Goal: Task Accomplishment & Management: Use online tool/utility

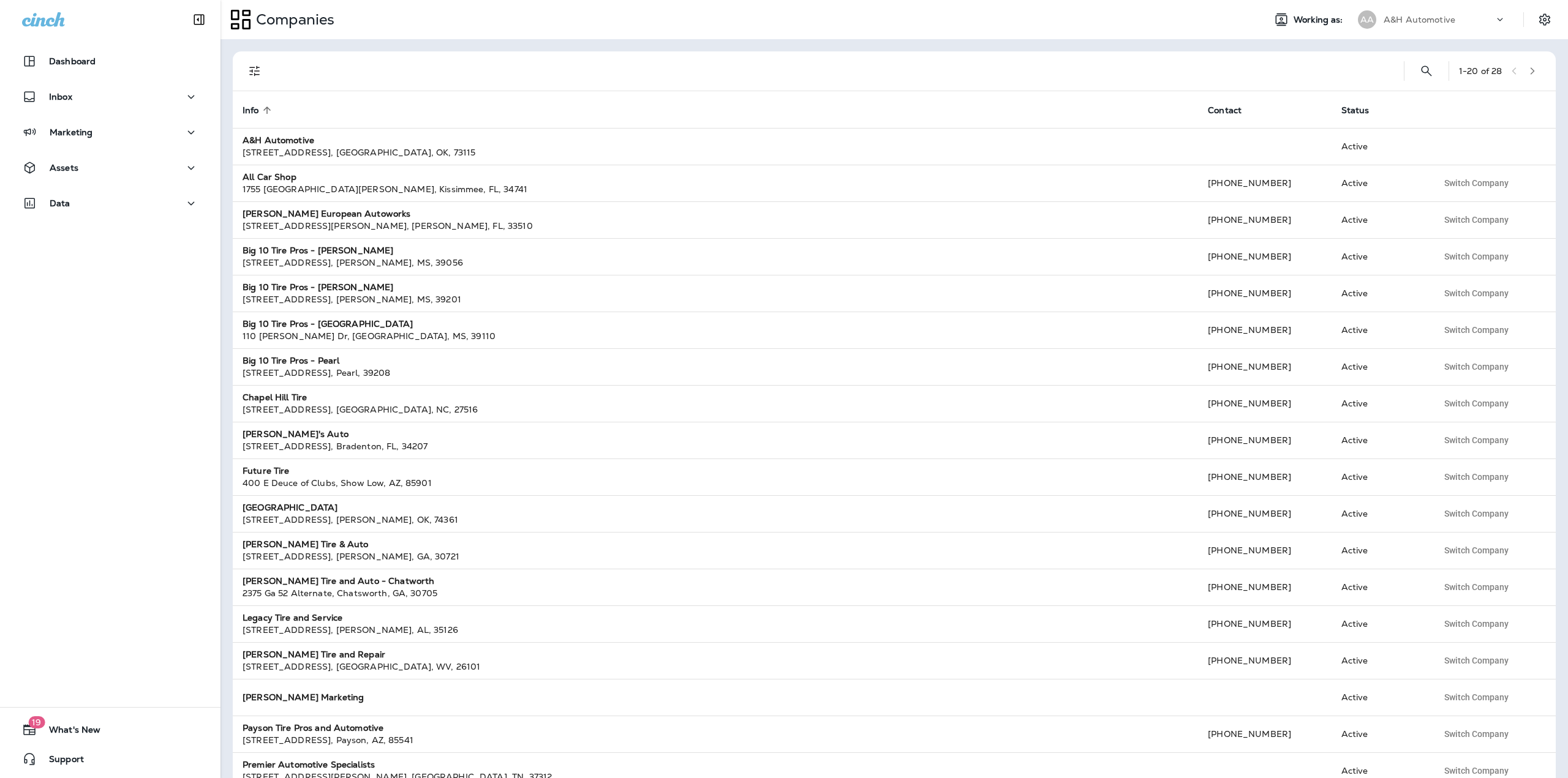
click at [1473, 24] on div "A&H Automotive" at bounding box center [1439, 19] width 110 height 18
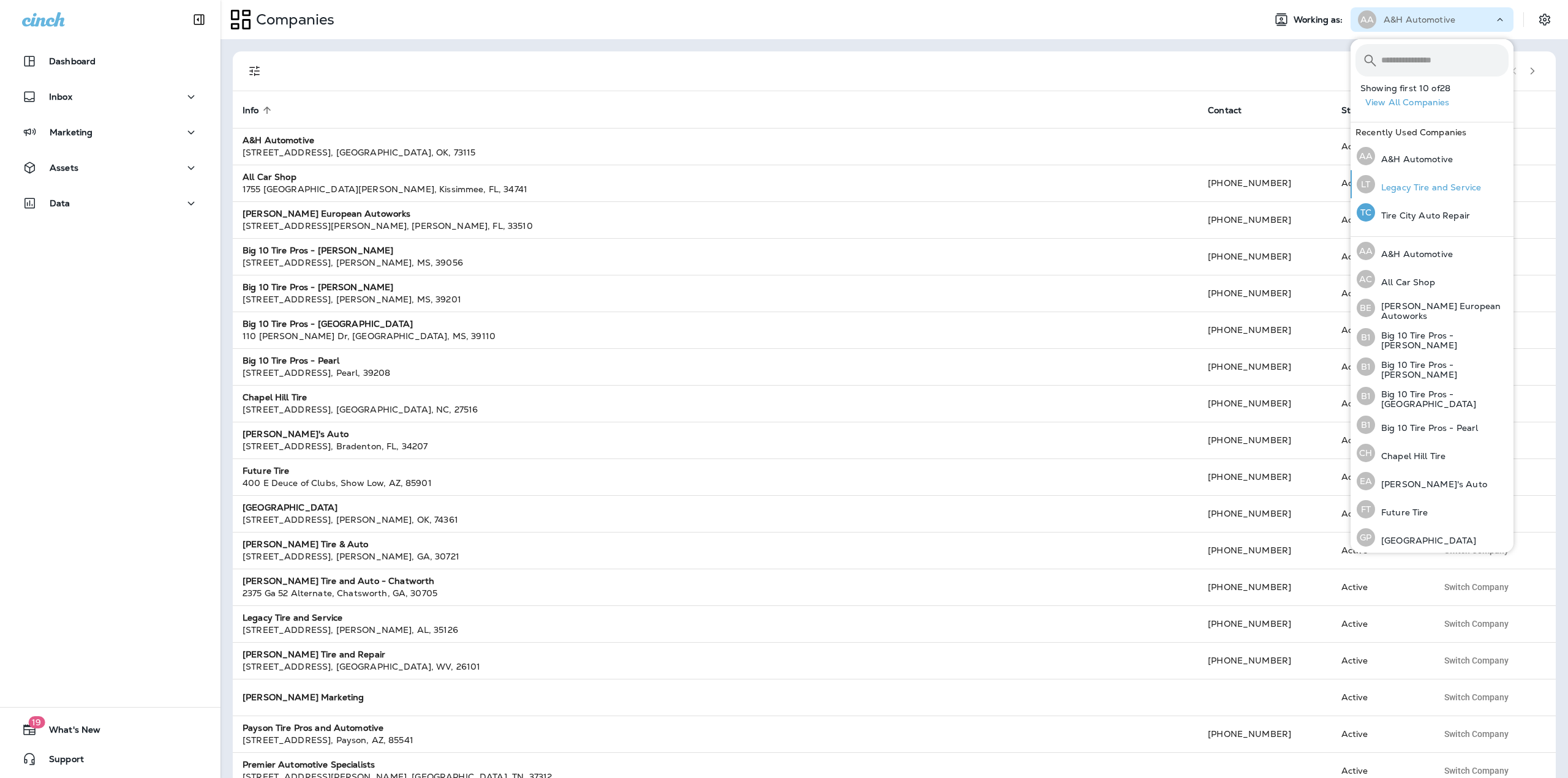
click at [1415, 185] on p "Legacy Tire and Service" at bounding box center [1428, 187] width 106 height 10
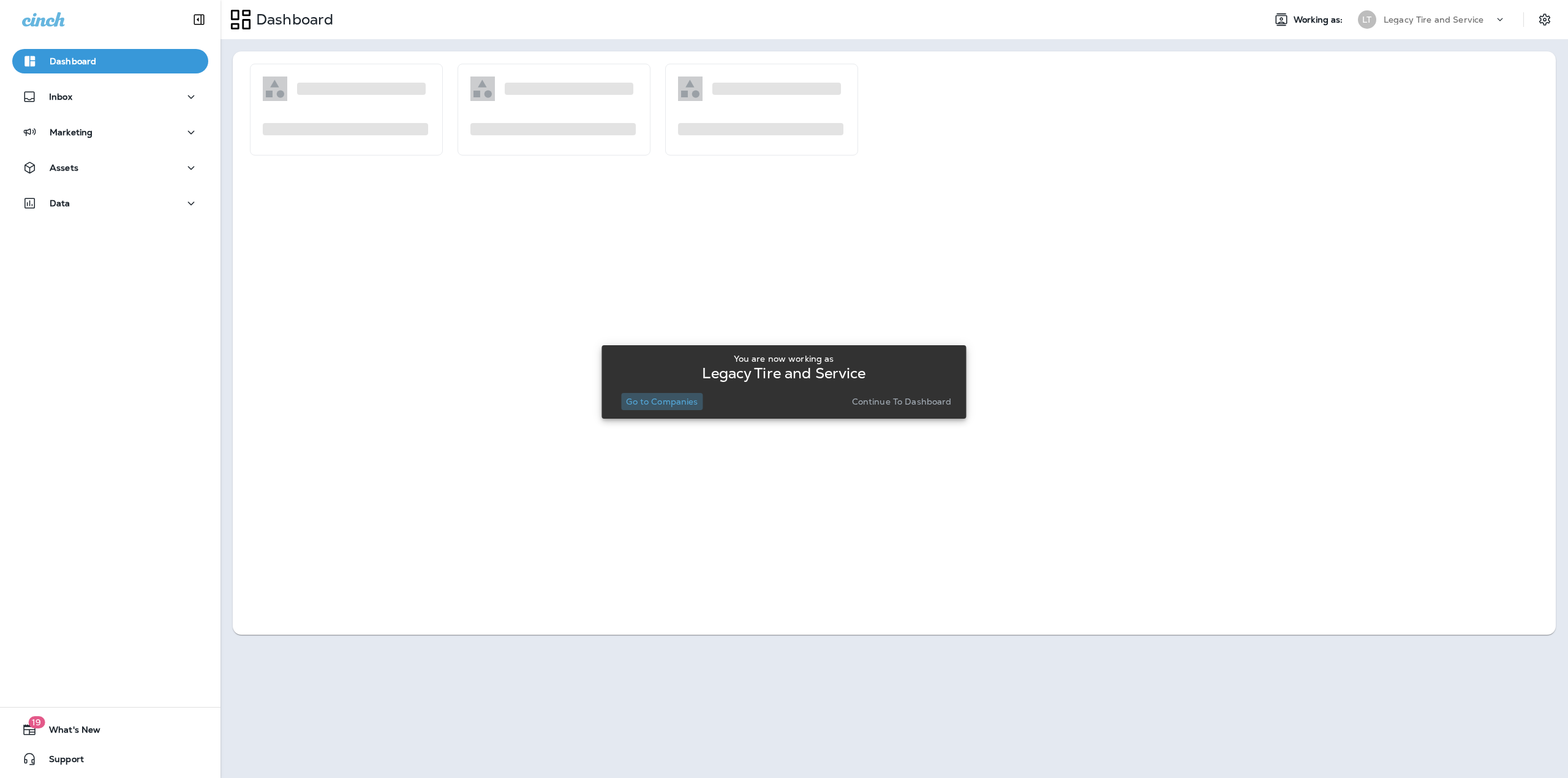
click at [649, 401] on p "Go to Companies" at bounding box center [662, 401] width 71 height 10
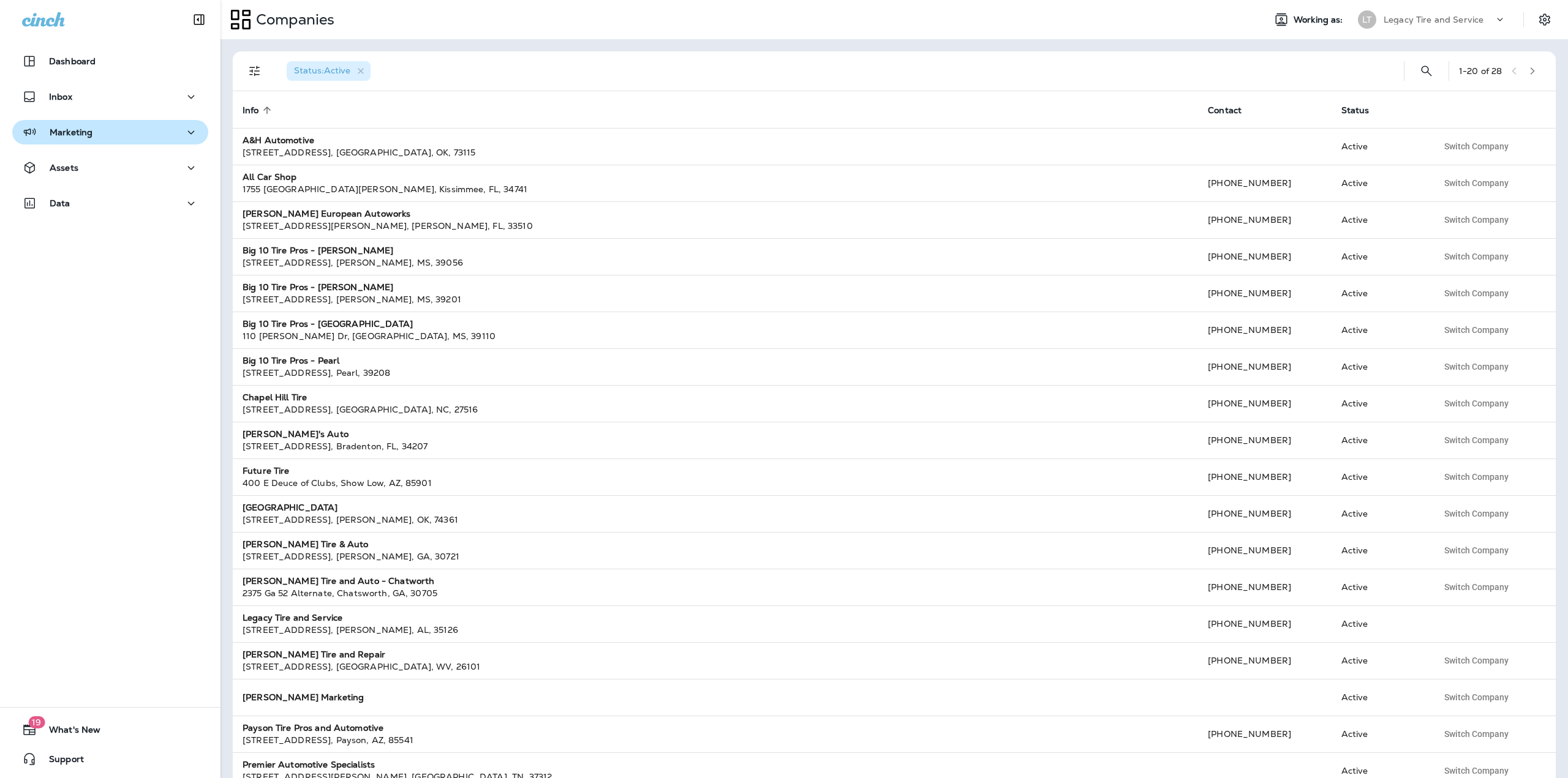
click at [97, 127] on div "Marketing" at bounding box center [110, 132] width 177 height 16
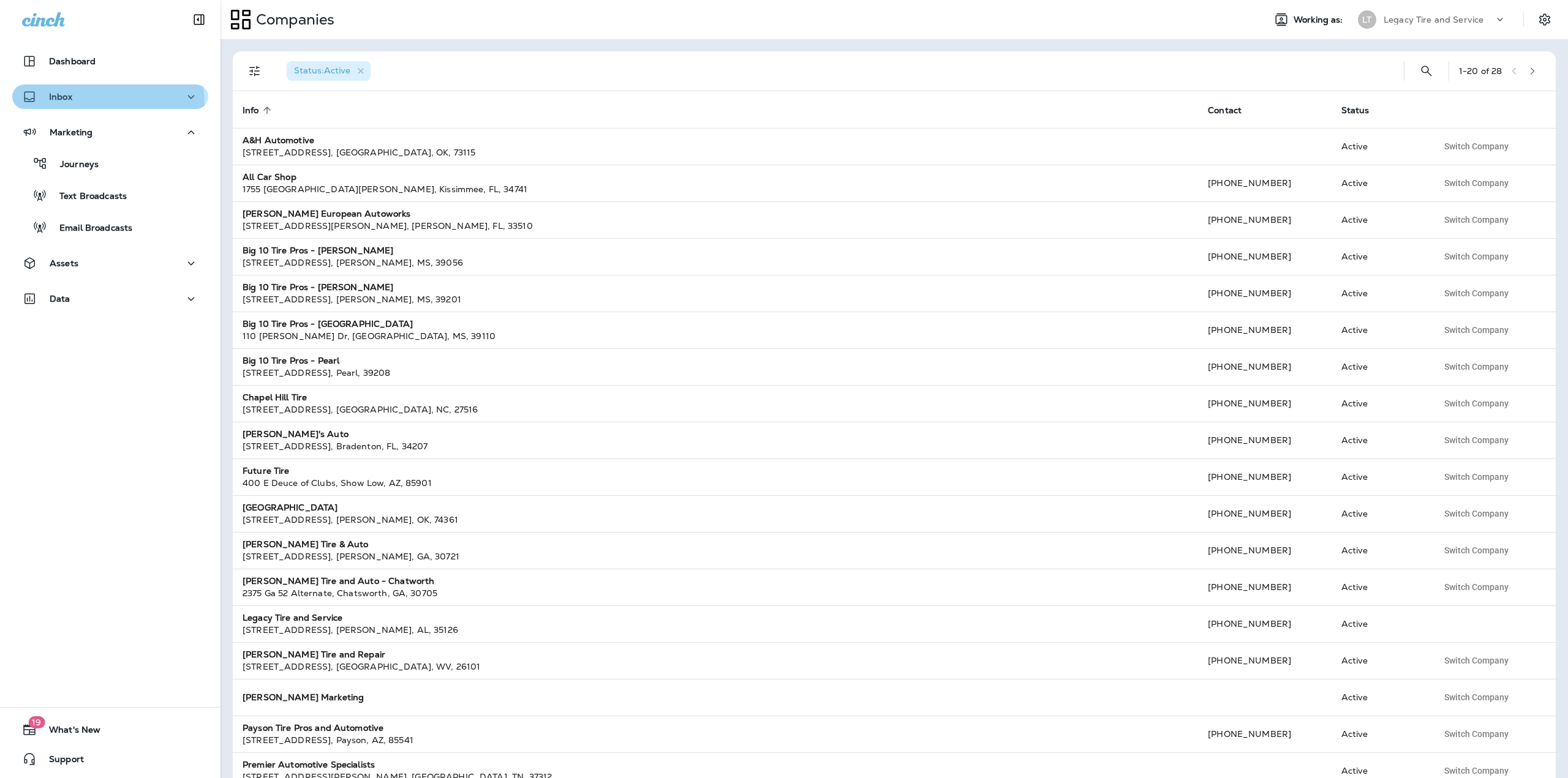
click at [92, 104] on button "Inbox" at bounding box center [110, 97] width 196 height 25
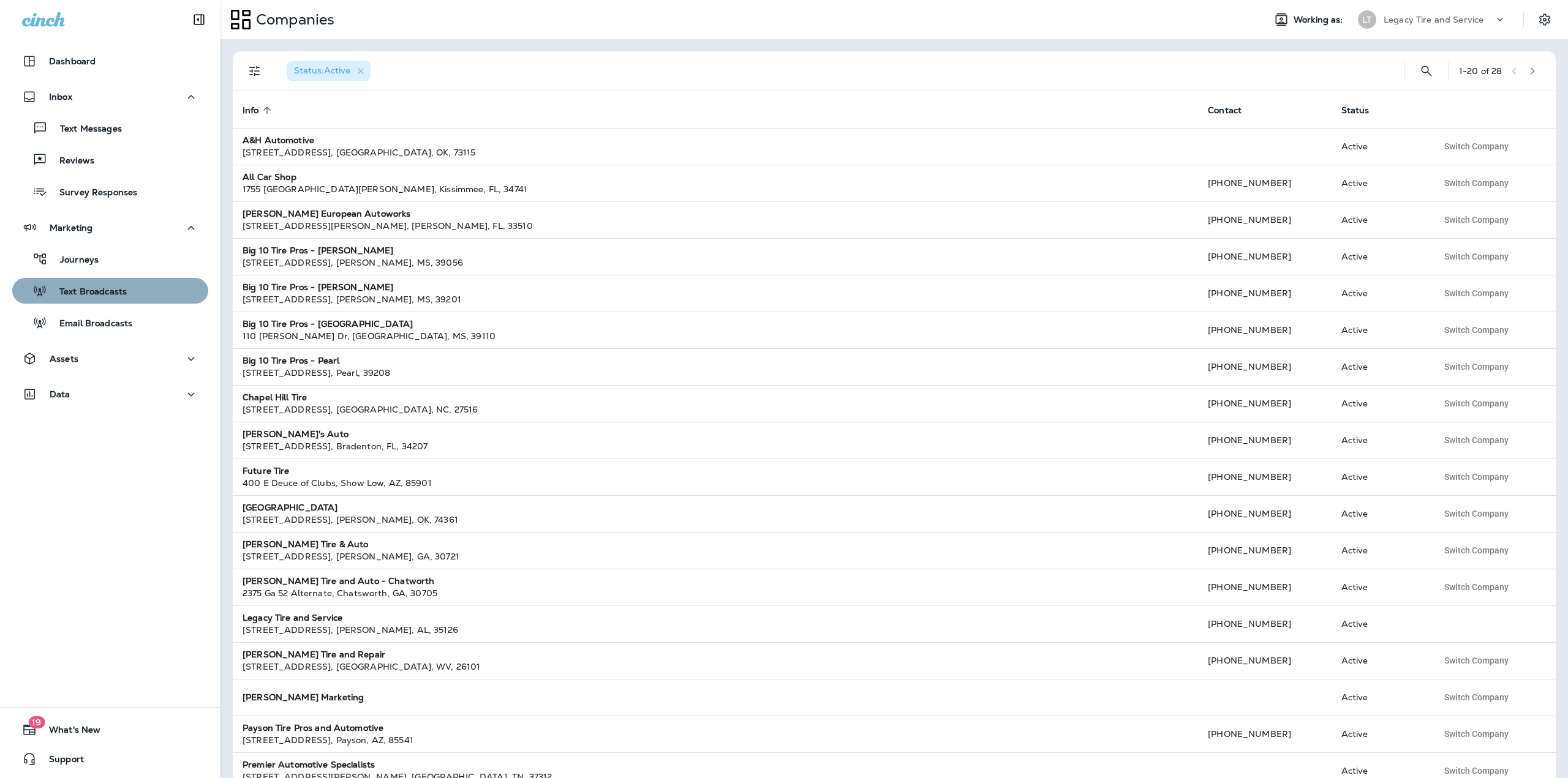
click at [113, 290] on p "Text Broadcasts" at bounding box center [87, 293] width 80 height 12
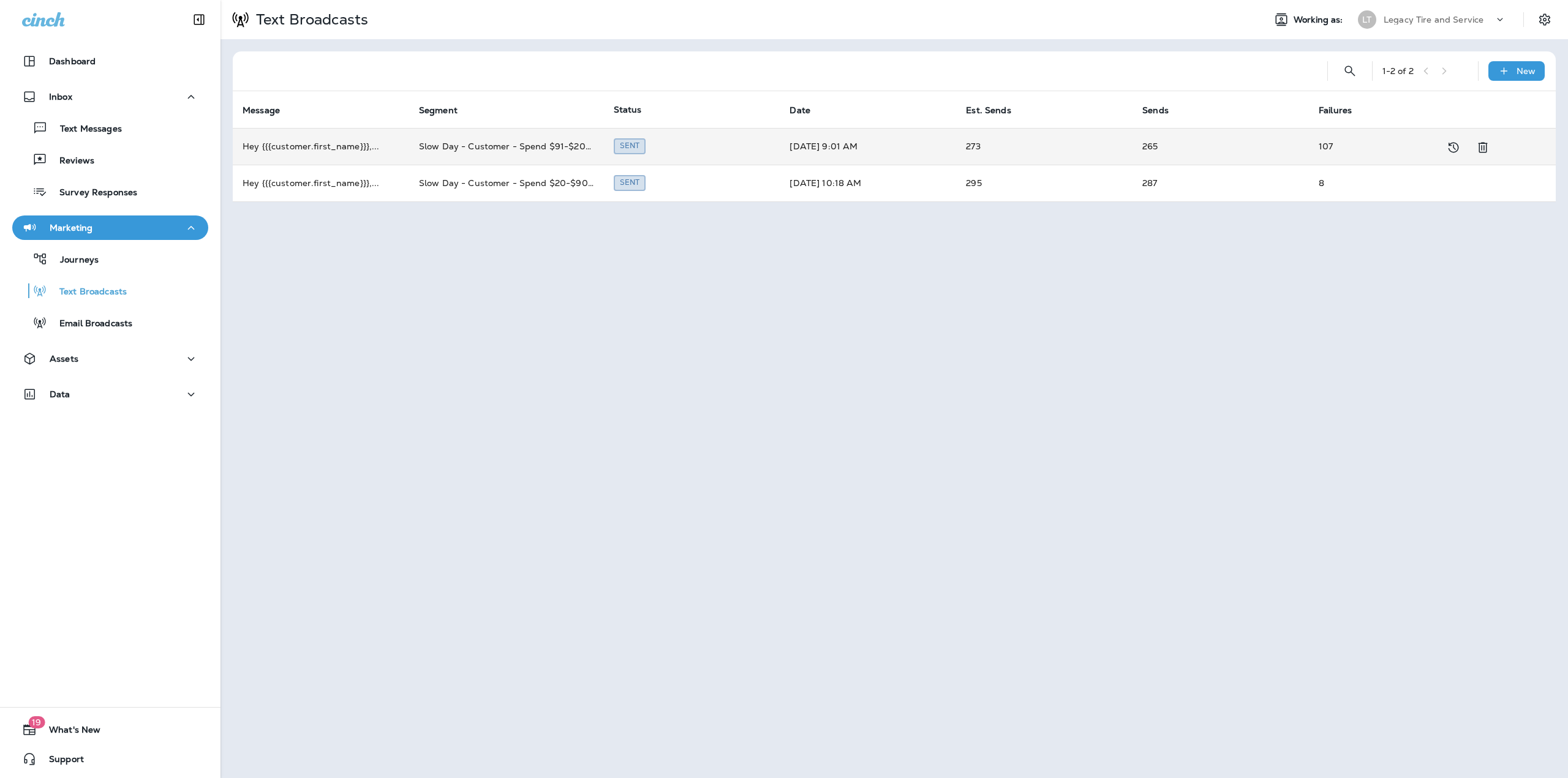
click at [490, 149] on td "Slow Day - Customer - Spend $91-$200 last return between 90-365 days" at bounding box center [506, 146] width 195 height 37
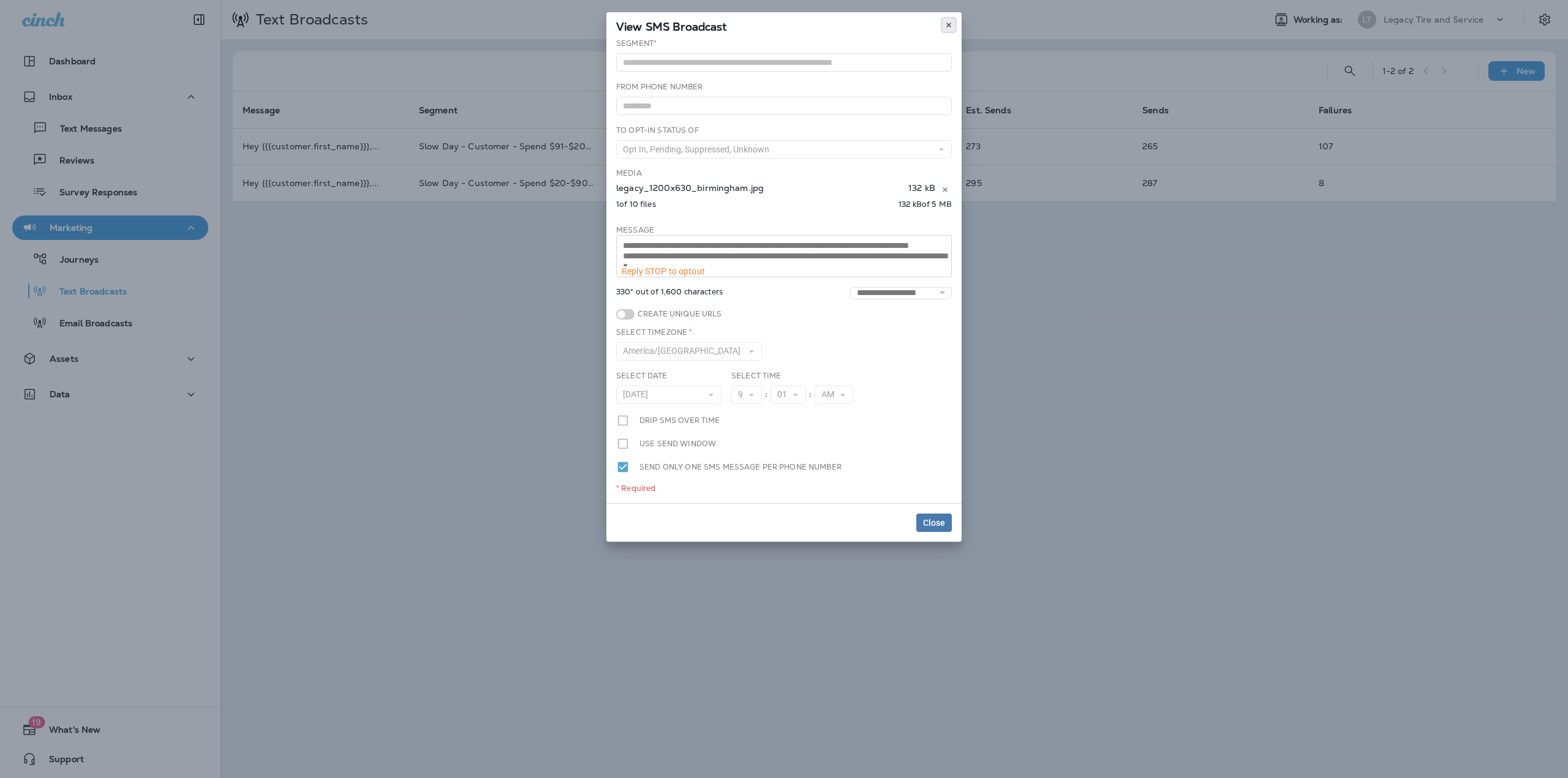
click at [949, 25] on use at bounding box center [949, 25] width 5 height 5
